Goal: Task Accomplishment & Management: Use online tool/utility

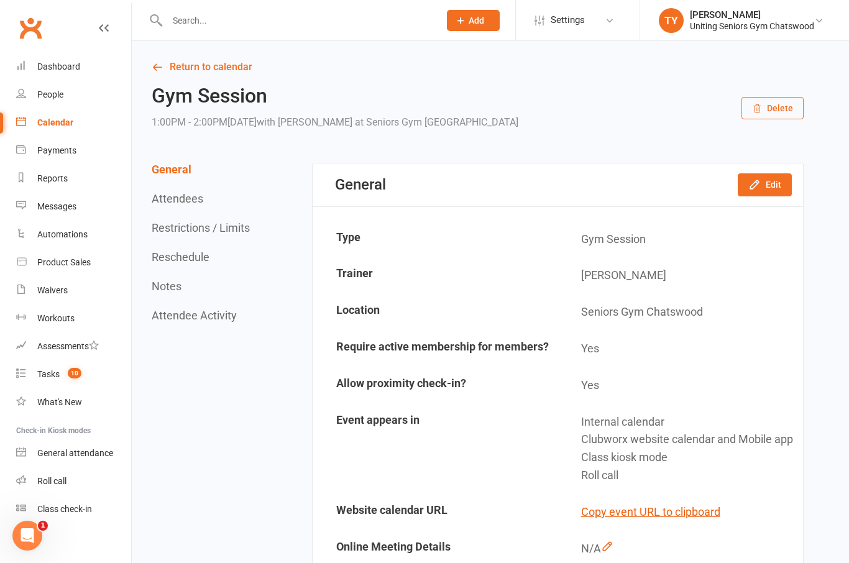
click at [104, 130] on link "Calendar" at bounding box center [73, 123] width 115 height 28
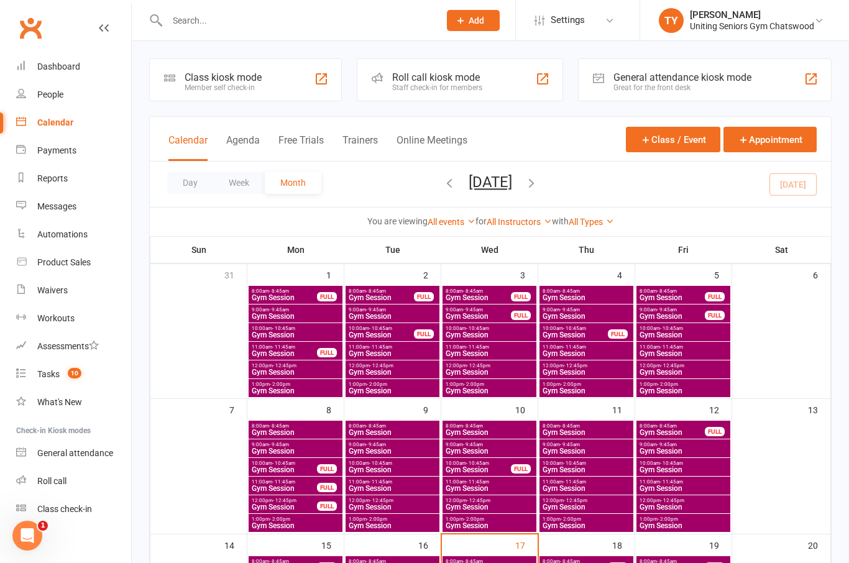
click at [484, 83] on div "Roll call kiosk mode Staff check-in for members" at bounding box center [460, 79] width 206 height 43
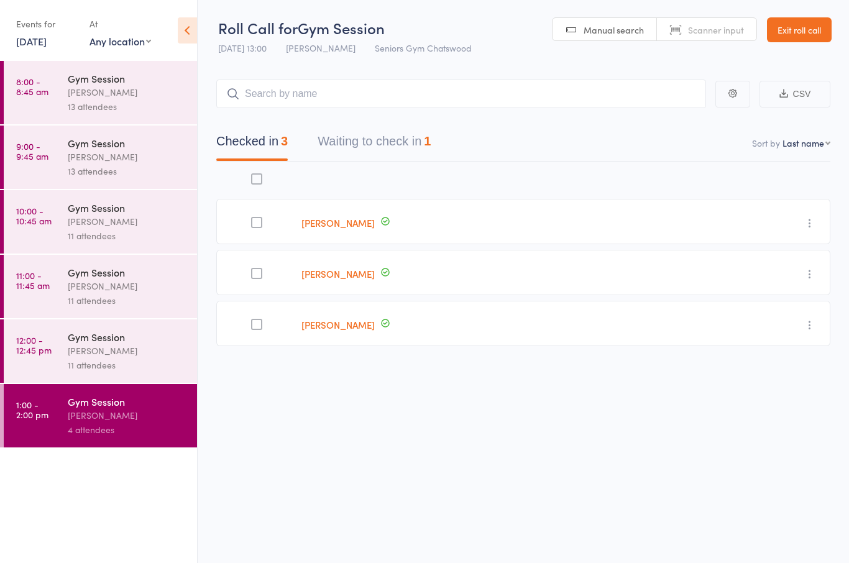
click at [415, 141] on button "Waiting to check in 1" at bounding box center [374, 144] width 113 height 33
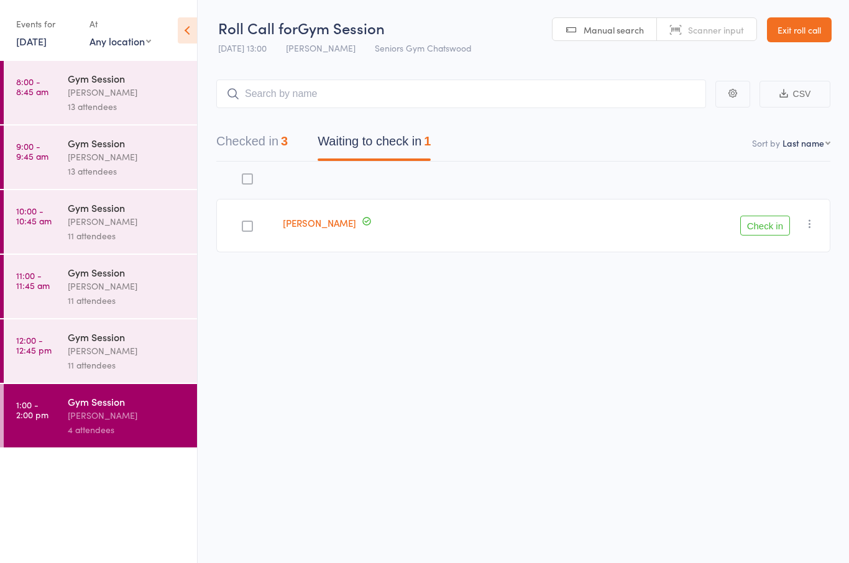
click at [816, 229] on icon "button" at bounding box center [810, 224] width 12 height 12
click at [776, 342] on li "Mark absent" at bounding box center [765, 348] width 103 height 17
click at [811, 225] on icon "button" at bounding box center [810, 223] width 12 height 12
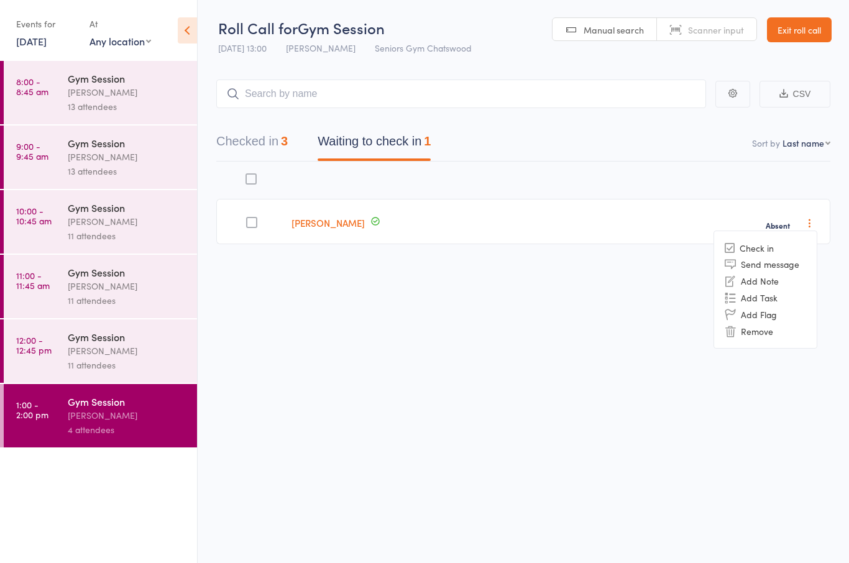
click at [769, 335] on li "Remove" at bounding box center [765, 331] width 103 height 17
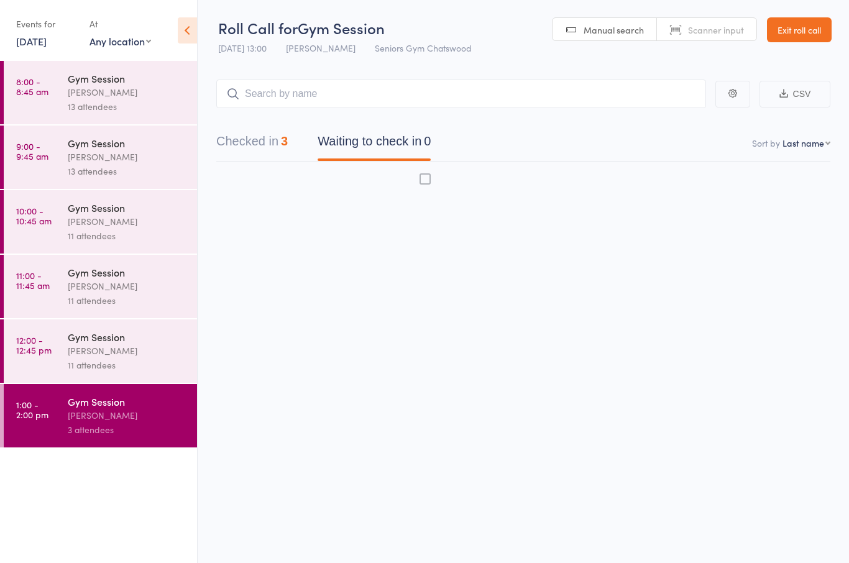
click at [126, 358] on div "[PERSON_NAME]" at bounding box center [127, 351] width 119 height 14
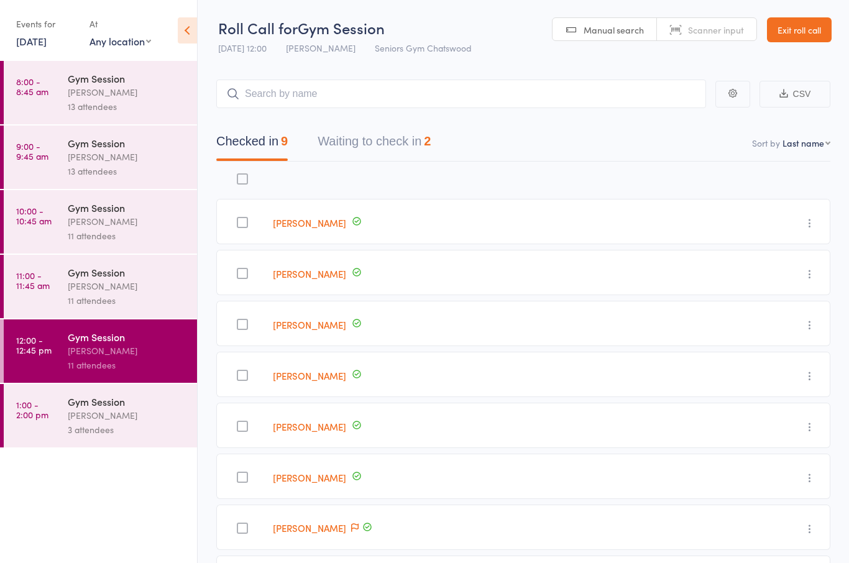
click at [431, 145] on div "2" at bounding box center [427, 141] width 7 height 14
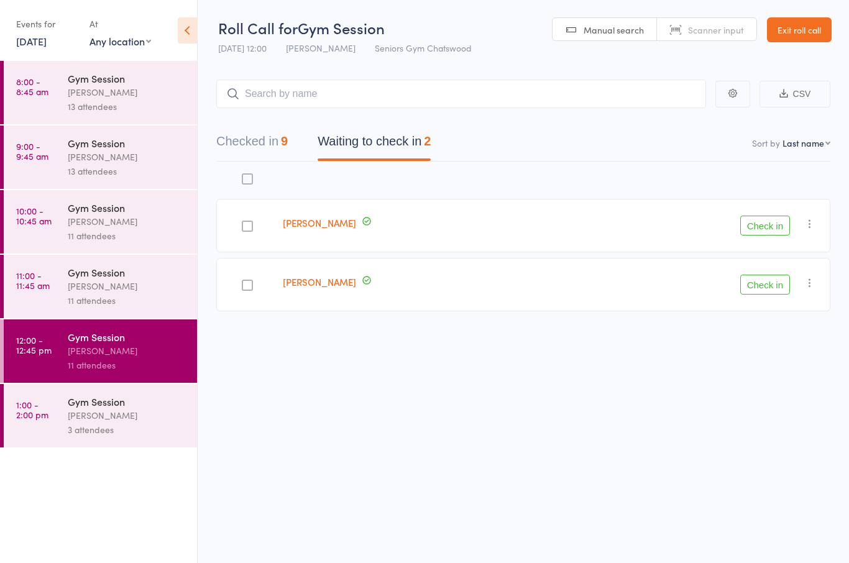
click at [145, 293] on div "[PERSON_NAME]" at bounding box center [127, 286] width 119 height 14
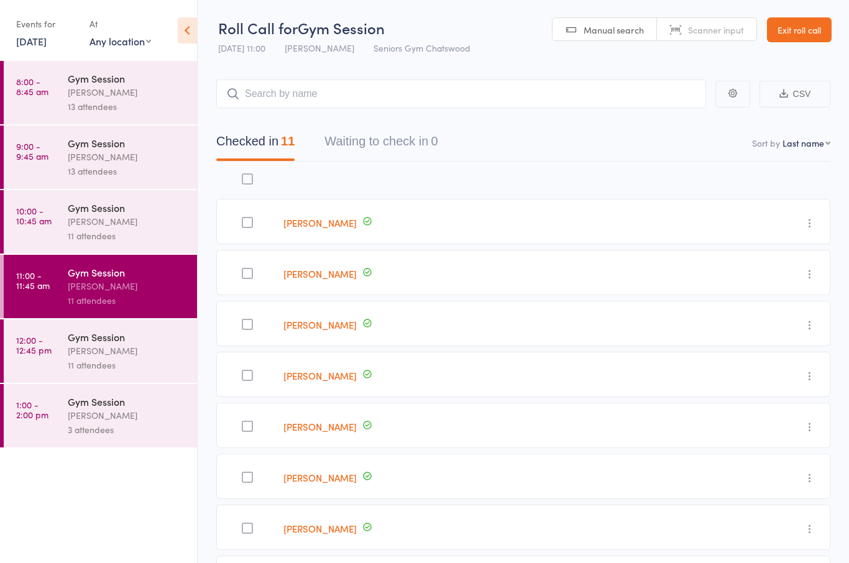
click at [164, 236] on div "11 attendees" at bounding box center [127, 236] width 119 height 14
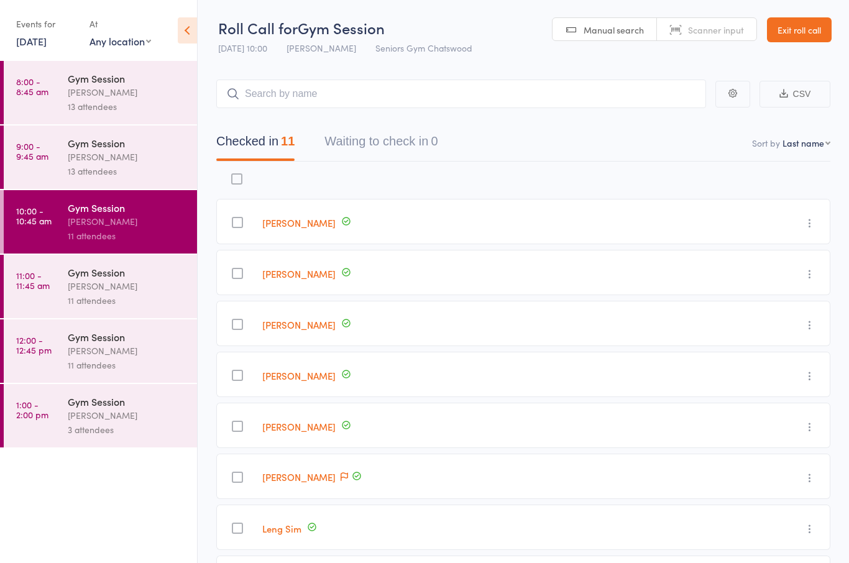
click at [149, 178] on div "13 attendees" at bounding box center [127, 171] width 119 height 14
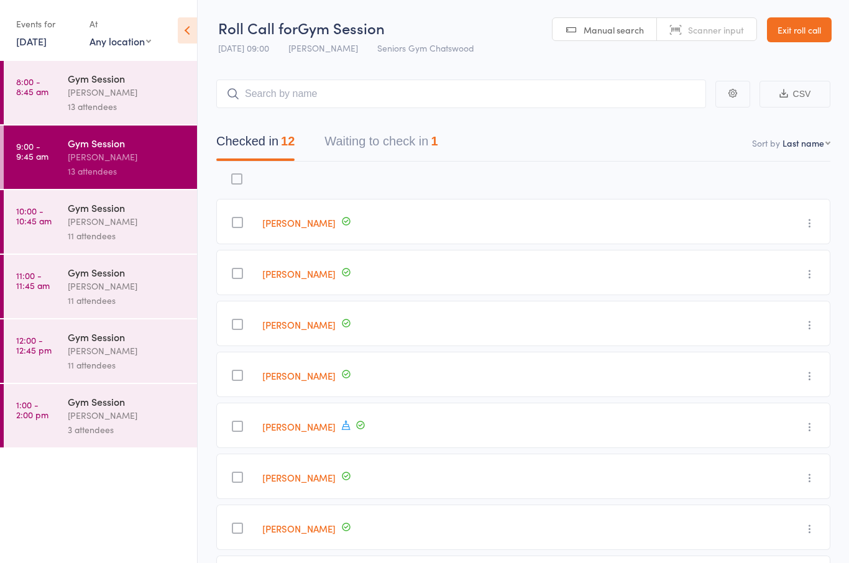
click at [387, 152] on button "Waiting to check in 1" at bounding box center [381, 144] width 113 height 33
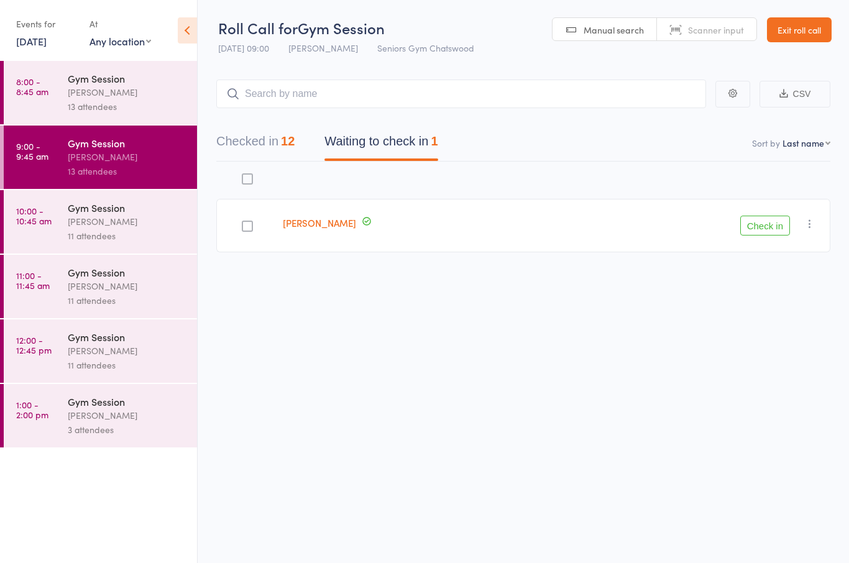
click at [811, 229] on icon "button" at bounding box center [810, 224] width 12 height 12
click at [781, 336] on li "Remove" at bounding box center [765, 331] width 103 height 17
click at [134, 95] on div "[PERSON_NAME]" at bounding box center [127, 92] width 119 height 14
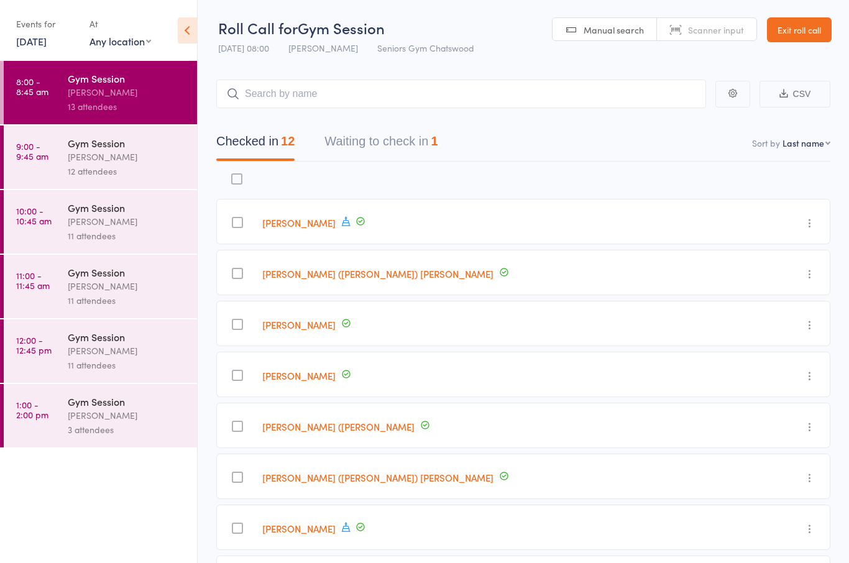
click at [385, 133] on button "Waiting to check in 1" at bounding box center [381, 144] width 113 height 33
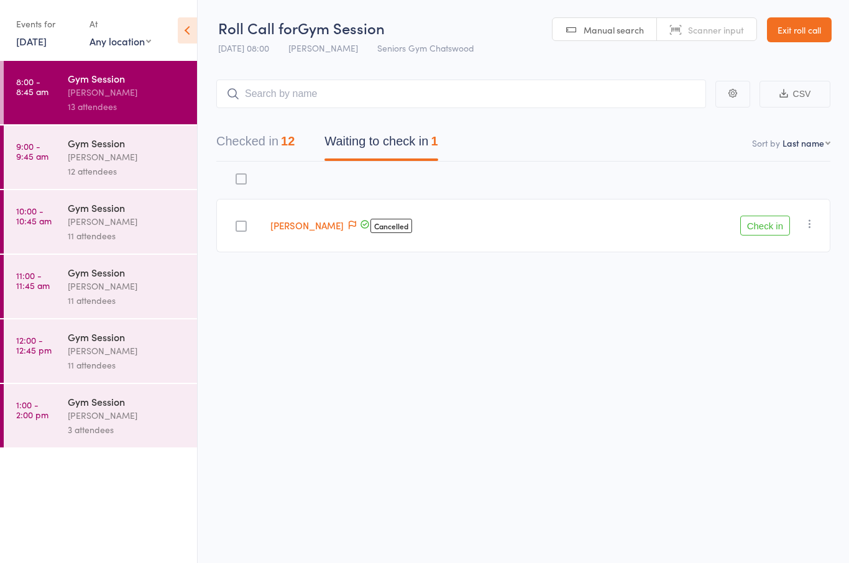
click at [814, 229] on icon "button" at bounding box center [810, 224] width 12 height 12
click at [787, 336] on li "Remove" at bounding box center [765, 331] width 103 height 17
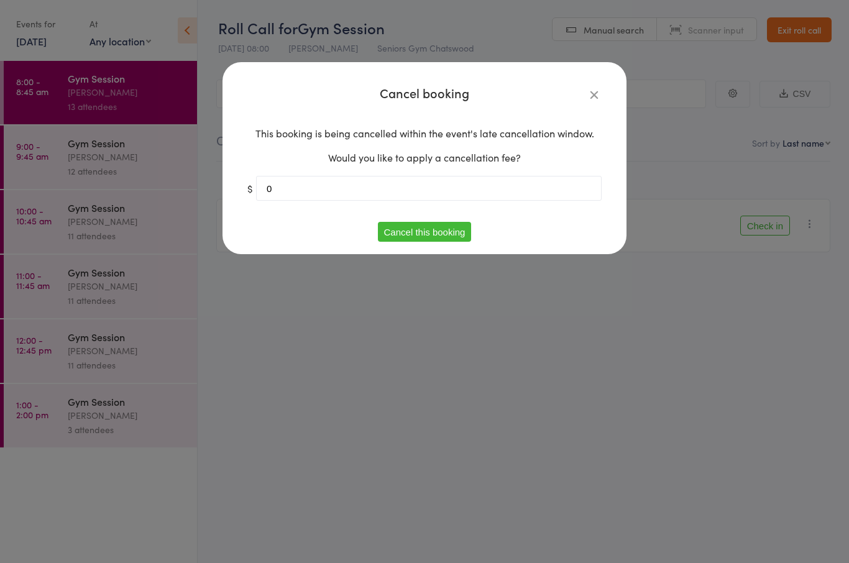
click at [462, 239] on button "Cancel this booking" at bounding box center [425, 232] width 94 height 20
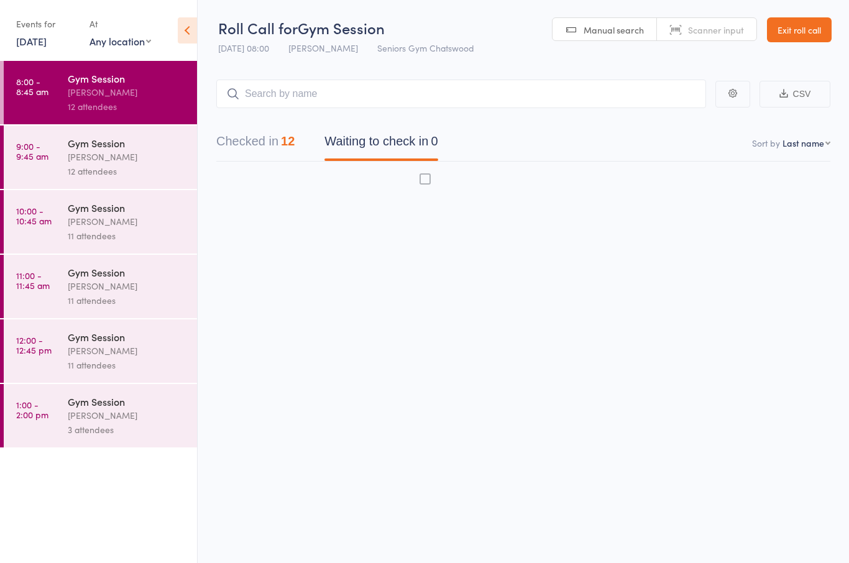
click at [831, 29] on link "Exit roll call" at bounding box center [799, 29] width 65 height 25
